Goal: Information Seeking & Learning: Learn about a topic

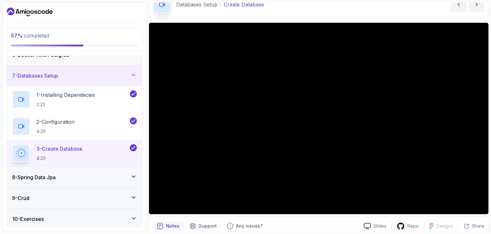
scroll to position [35, 0]
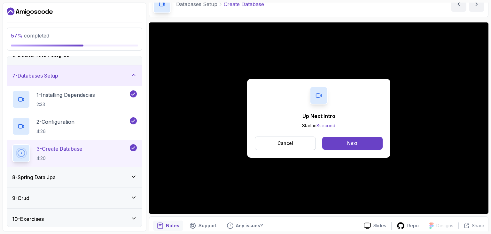
click at [93, 178] on div "8 - Spring Data Jpa" at bounding box center [74, 177] width 125 height 8
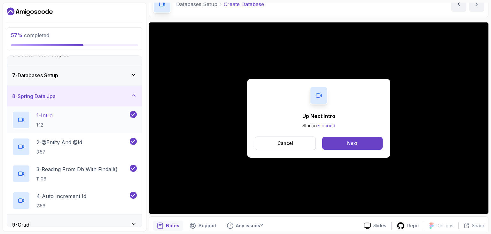
click at [67, 125] on div "1 - Intro 1:12" at bounding box center [70, 120] width 116 height 18
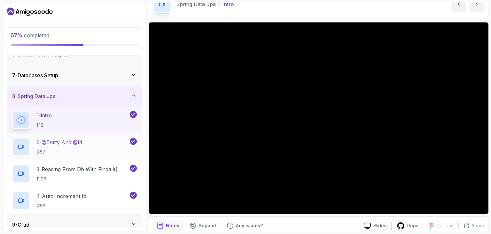
click at [80, 144] on p "2 - @Entity And @Id" at bounding box center [59, 142] width 46 height 8
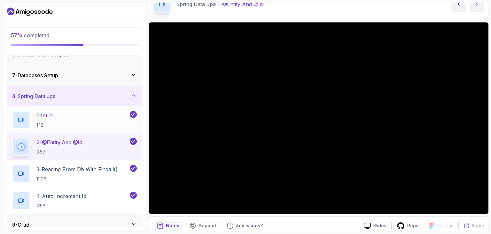
click at [80, 121] on div "1 - Intro 1:12" at bounding box center [70, 120] width 116 height 18
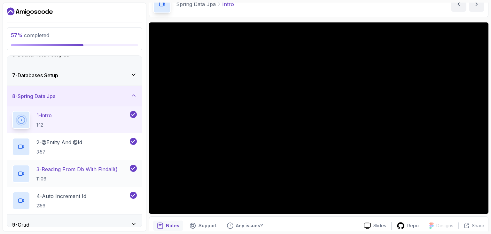
click at [81, 168] on p "3 - Reading From Db With Findall()" at bounding box center [76, 169] width 81 height 8
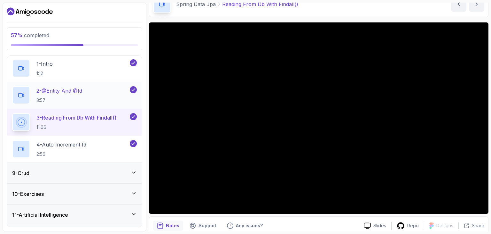
scroll to position [185, 0]
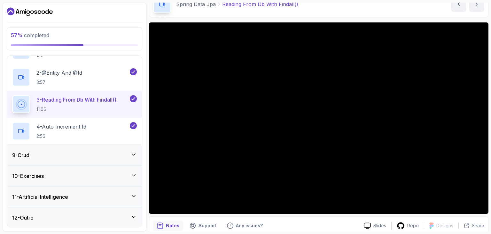
click at [56, 155] on div "9 - Crud" at bounding box center [74, 155] width 125 height 8
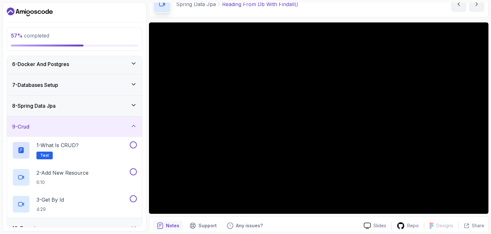
scroll to position [103, 0]
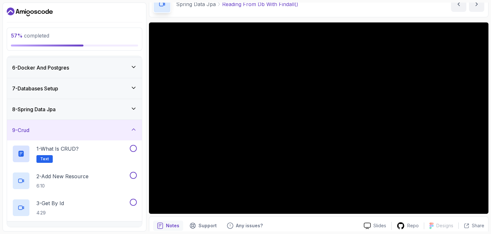
click at [73, 130] on div "9 - Crud" at bounding box center [74, 130] width 125 height 8
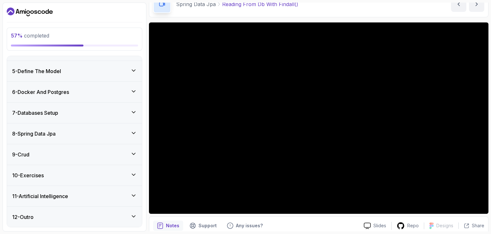
scroll to position [77, 0]
click at [74, 135] on div "8 - Spring Data Jpa" at bounding box center [74, 135] width 125 height 8
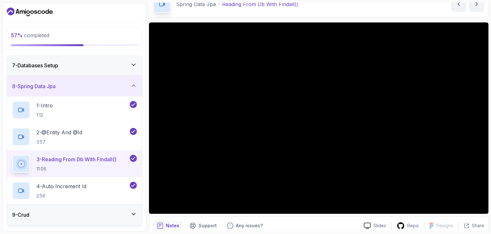
scroll to position [151, 0]
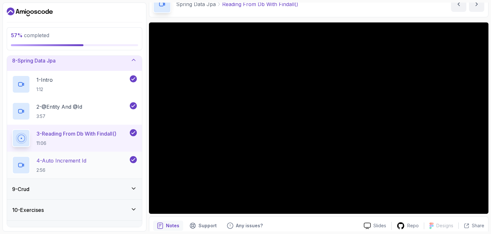
click at [69, 160] on p "4 - Auto Increment Id" at bounding box center [61, 160] width 50 height 8
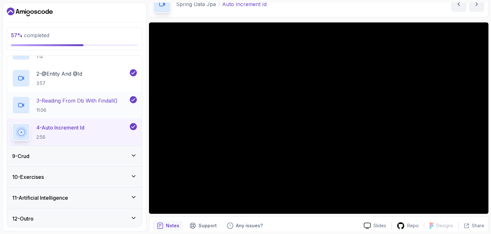
scroll to position [185, 0]
click at [64, 155] on div "9 - Crud" at bounding box center [74, 155] width 125 height 8
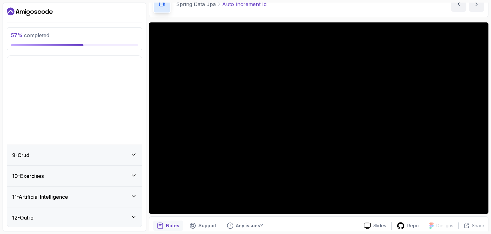
scroll to position [77, 0]
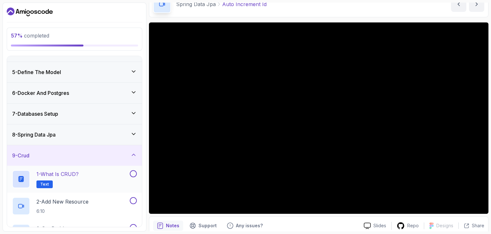
click at [66, 181] on h2 "1 - What is CRUD? Text" at bounding box center [57, 179] width 42 height 18
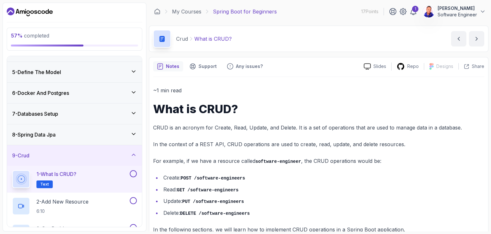
scroll to position [15, 0]
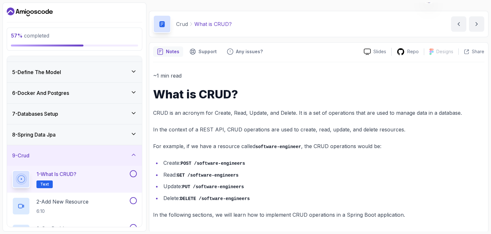
click at [134, 170] on button at bounding box center [133, 173] width 7 height 7
click at [98, 204] on div "2 - Add New Resource 6:10" at bounding box center [70, 206] width 116 height 18
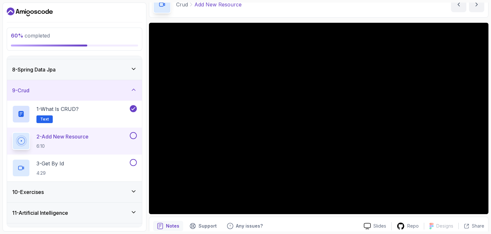
scroll to position [158, 0]
